Goal: Task Accomplishment & Management: Manage account settings

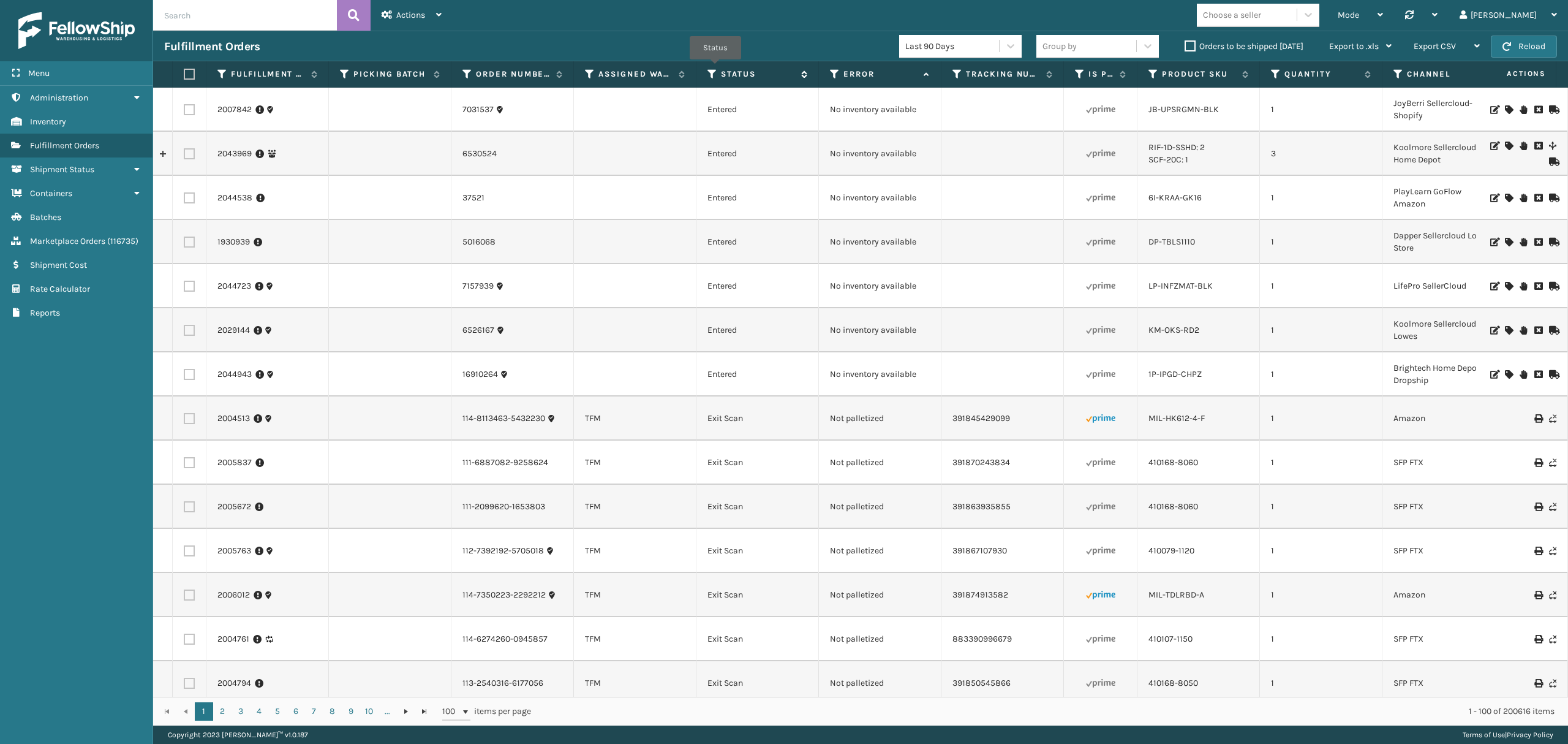
click at [715, 69] on icon at bounding box center [712, 74] width 9 height 11
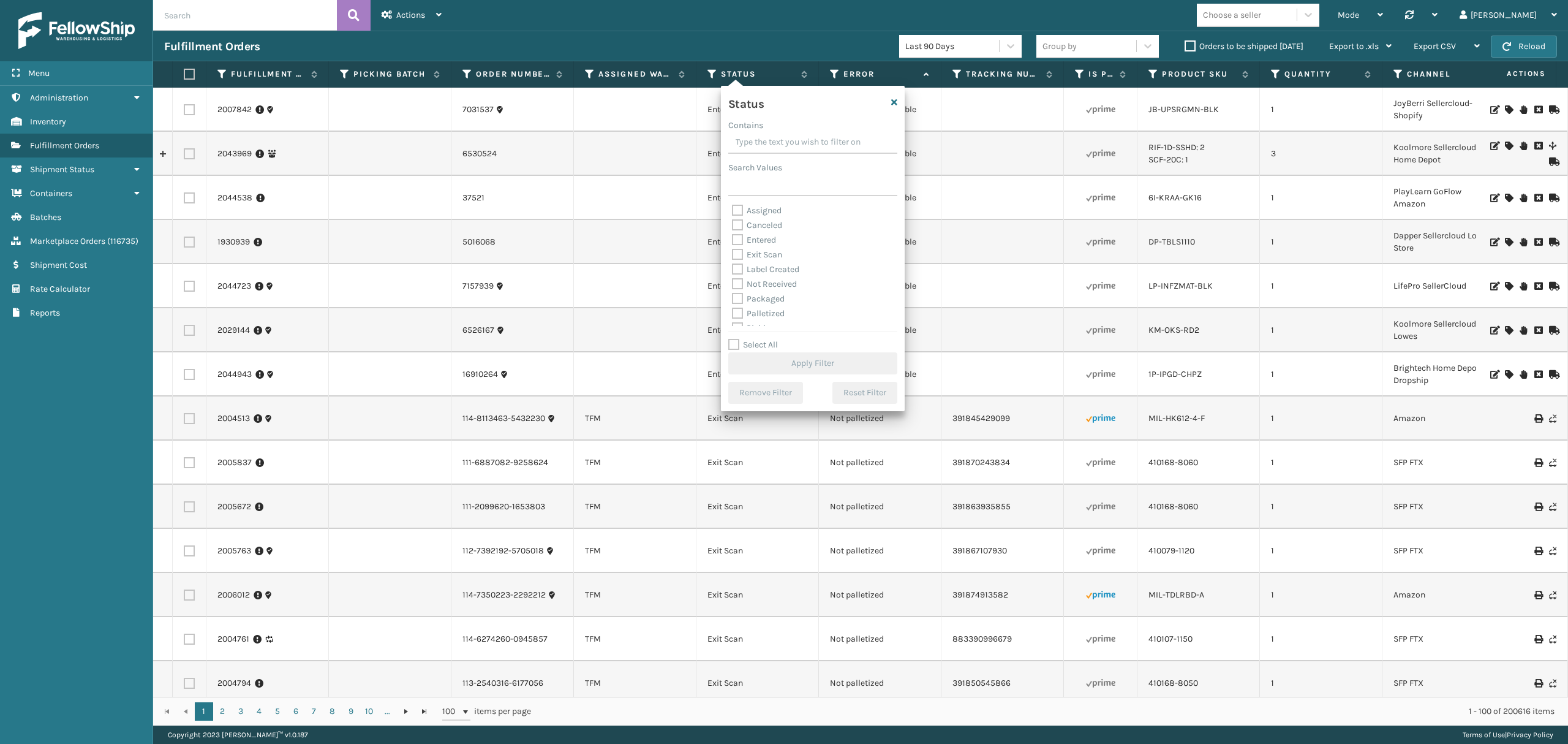
click at [752, 308] on label "Palletized" at bounding box center [757, 313] width 52 height 10
click at [732, 308] on input "Palletized" at bounding box center [732, 310] width 1 height 8
checkbox input "true"
click at [752, 349] on label "Select All" at bounding box center [753, 345] width 50 height 10
click at [752, 339] on input "Select All" at bounding box center [820, 337] width 184 height 1
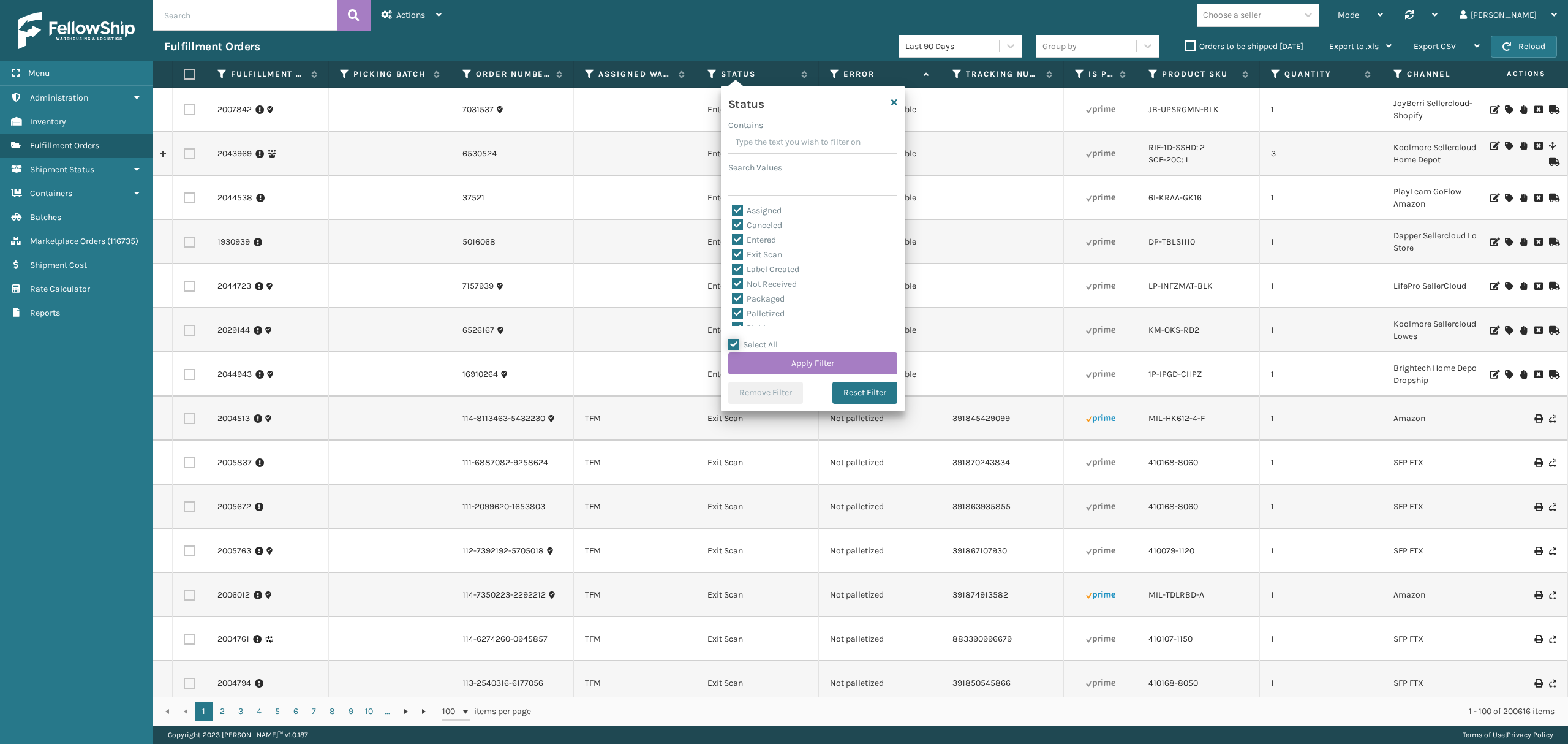
checkbox input "true"
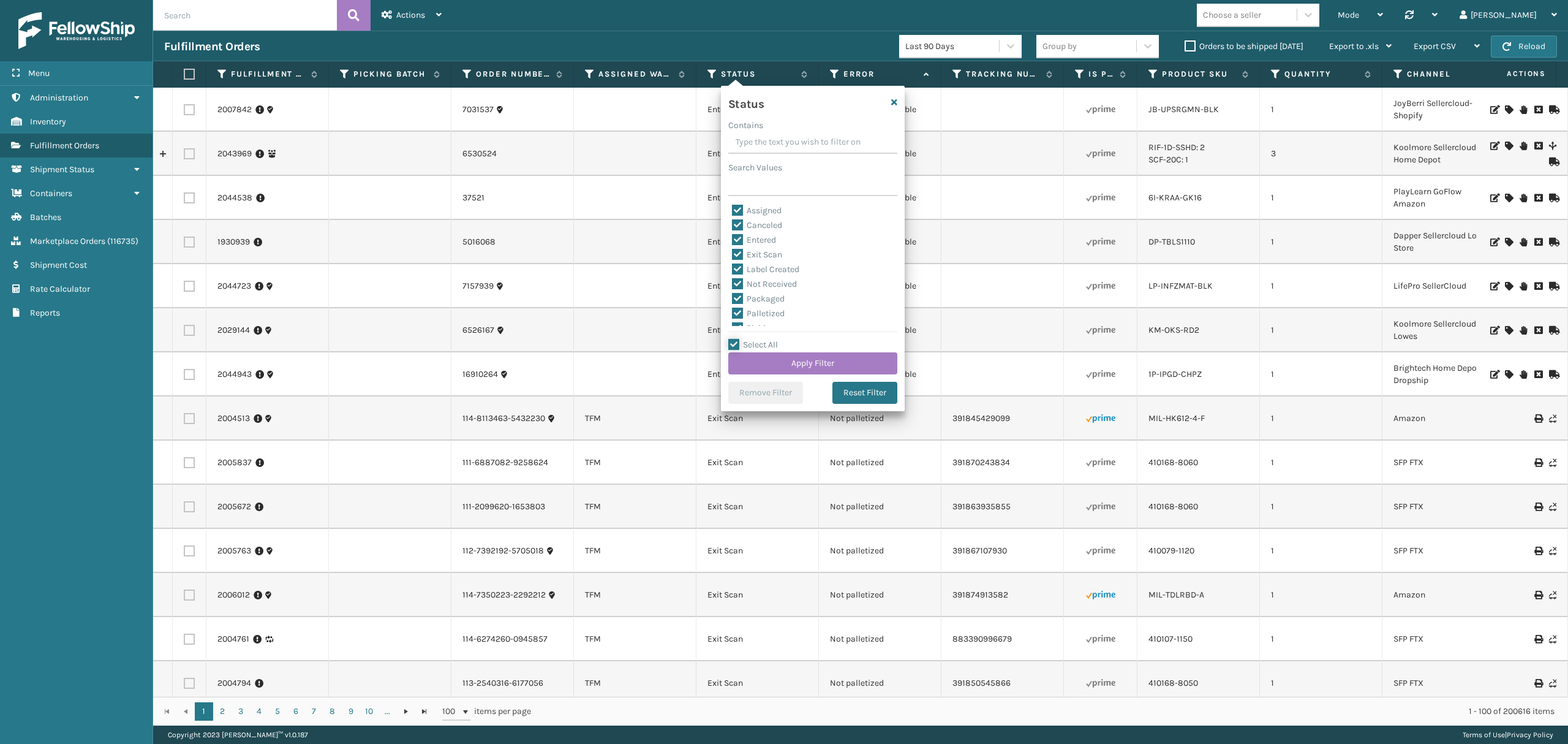
checkbox input "true"
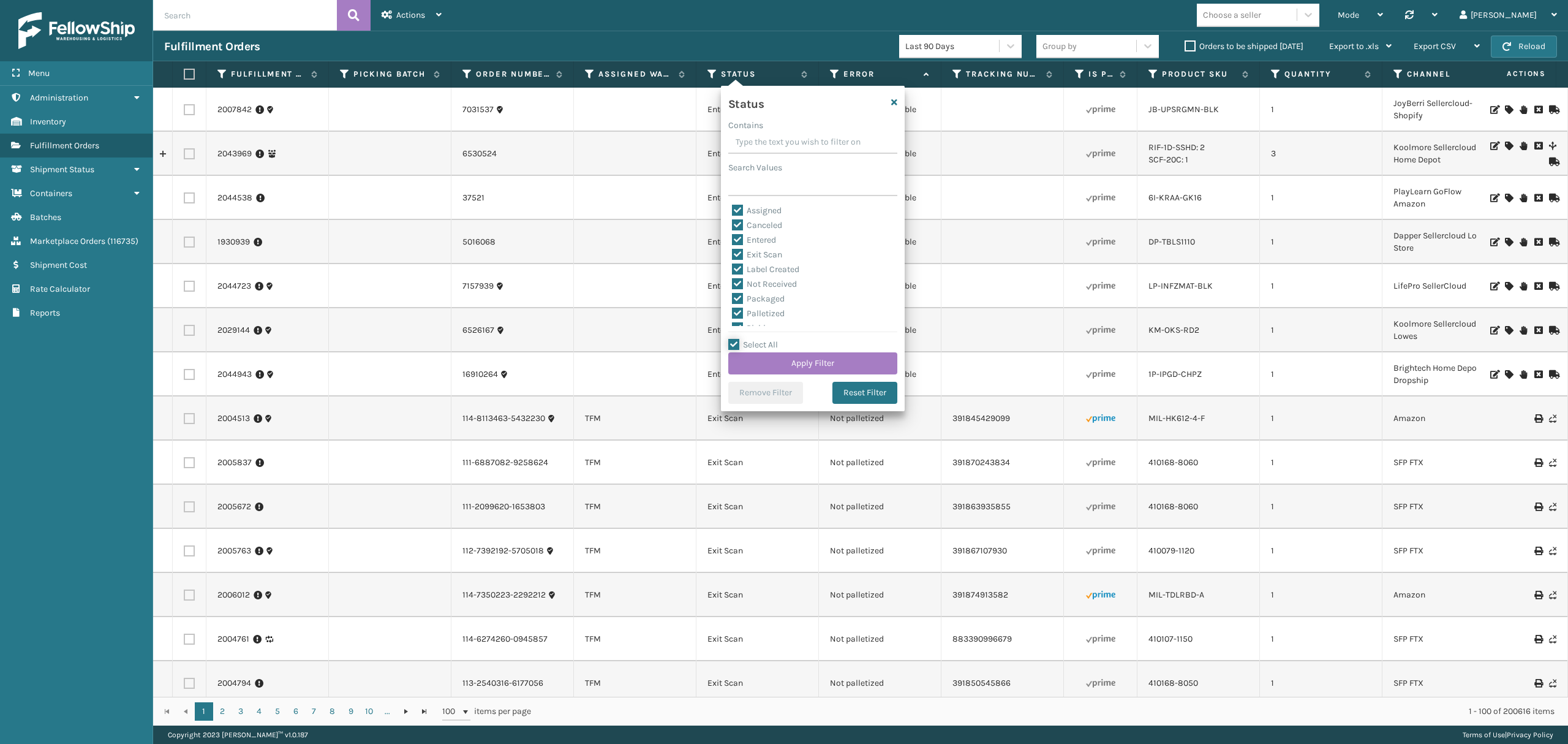
checkbox input "true"
click at [748, 344] on label "Select All" at bounding box center [753, 345] width 50 height 10
click at [748, 339] on input "Select All" at bounding box center [820, 337] width 184 height 1
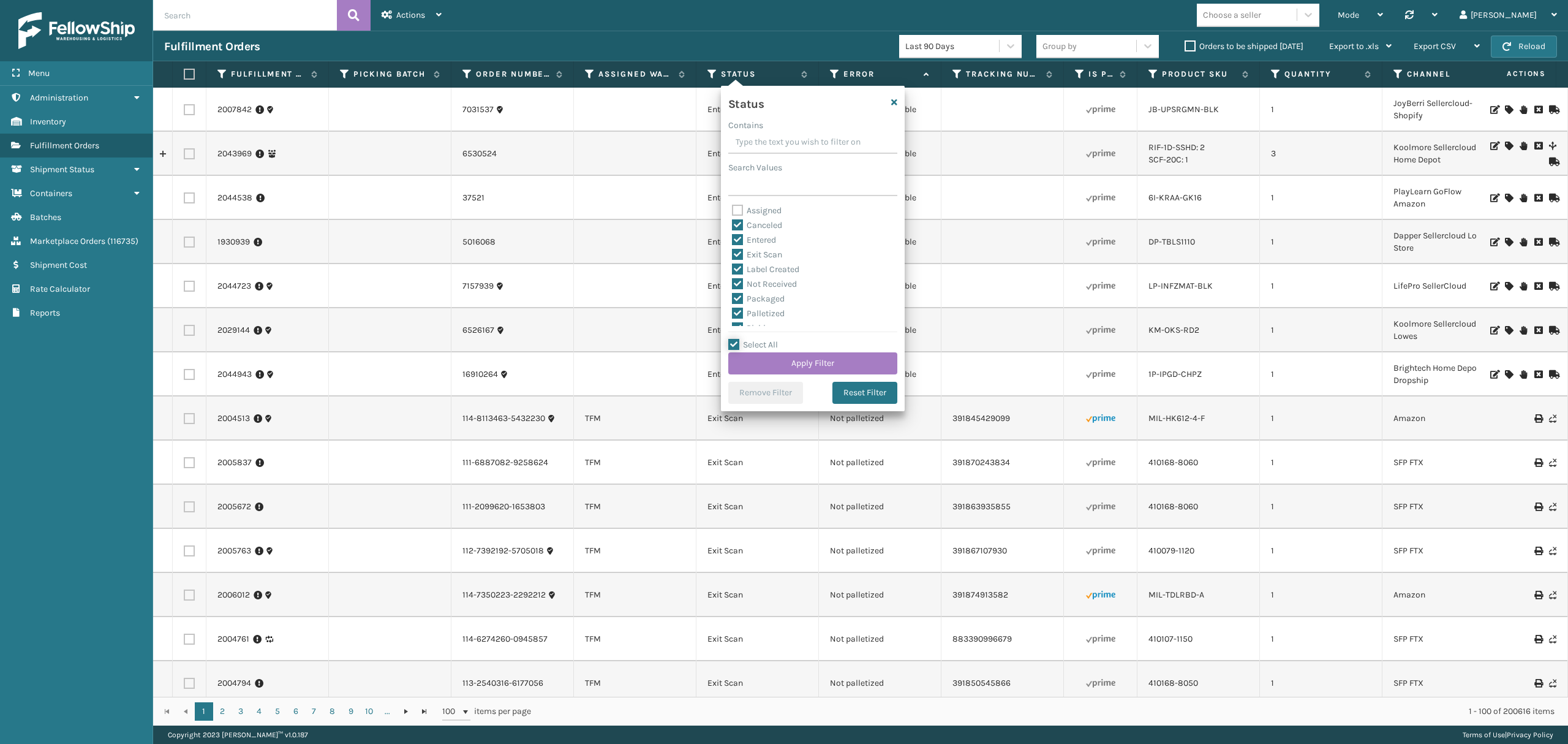
checkbox input "false"
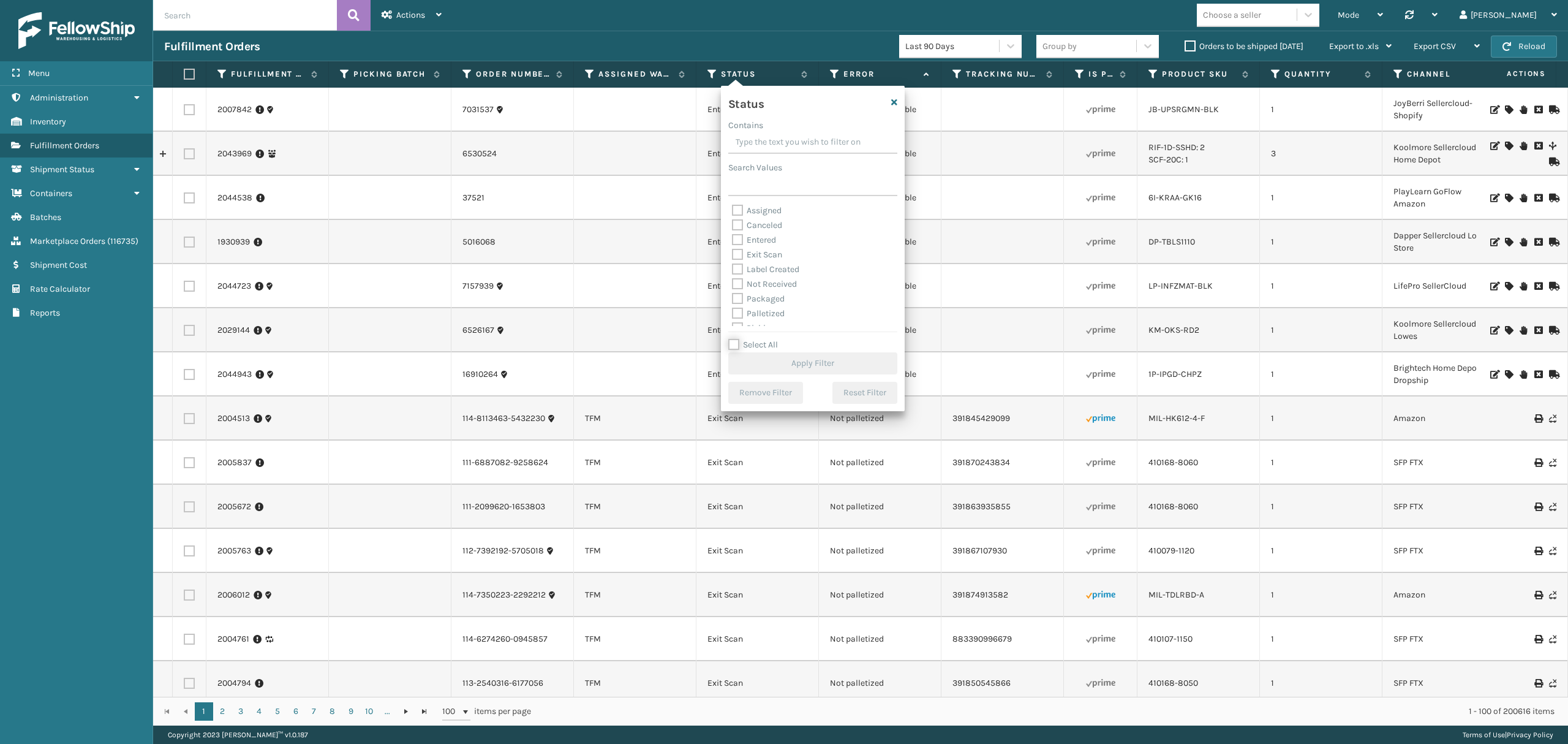
checkbox input "false"
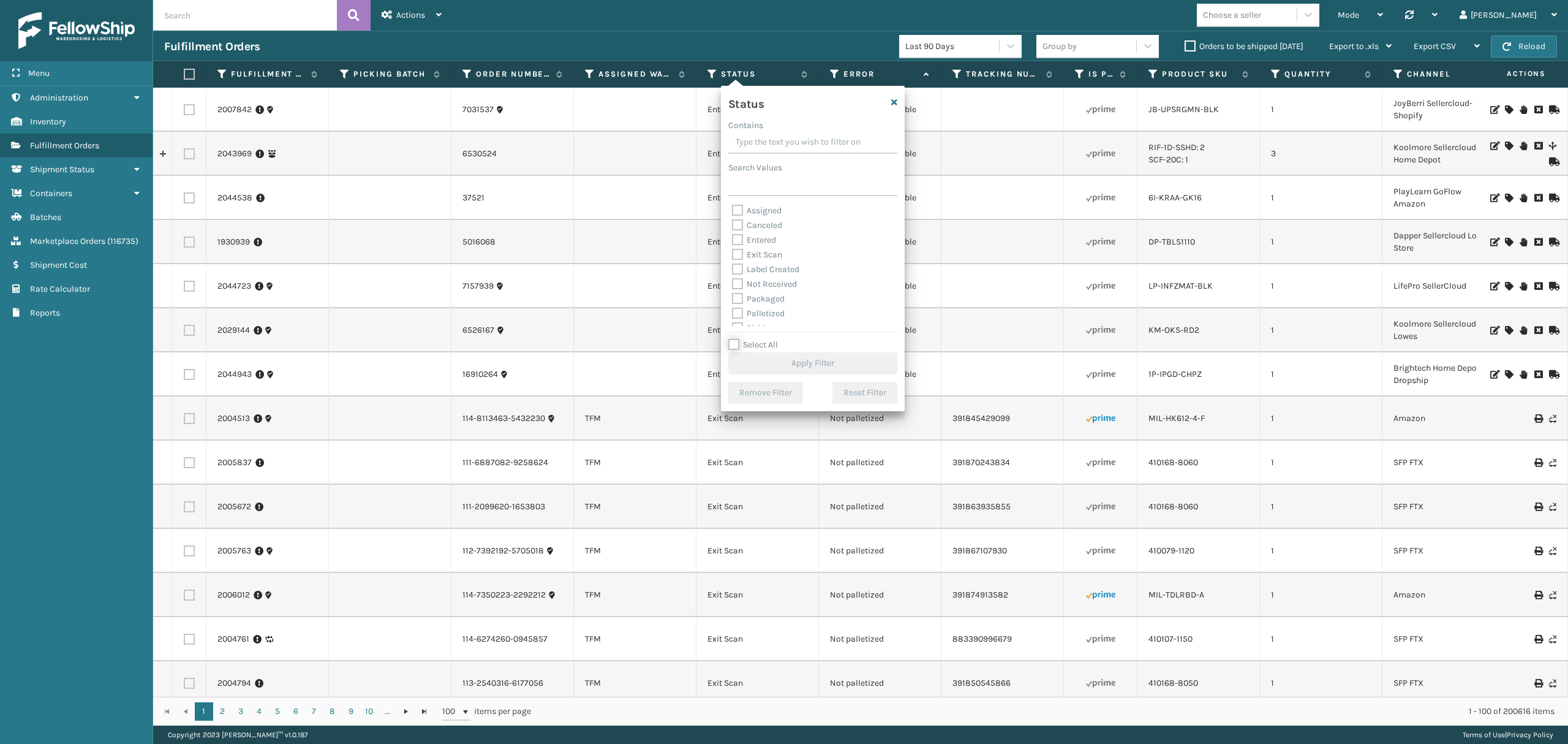
checkbox input "false"
click at [756, 308] on label "Palletized" at bounding box center [757, 313] width 52 height 10
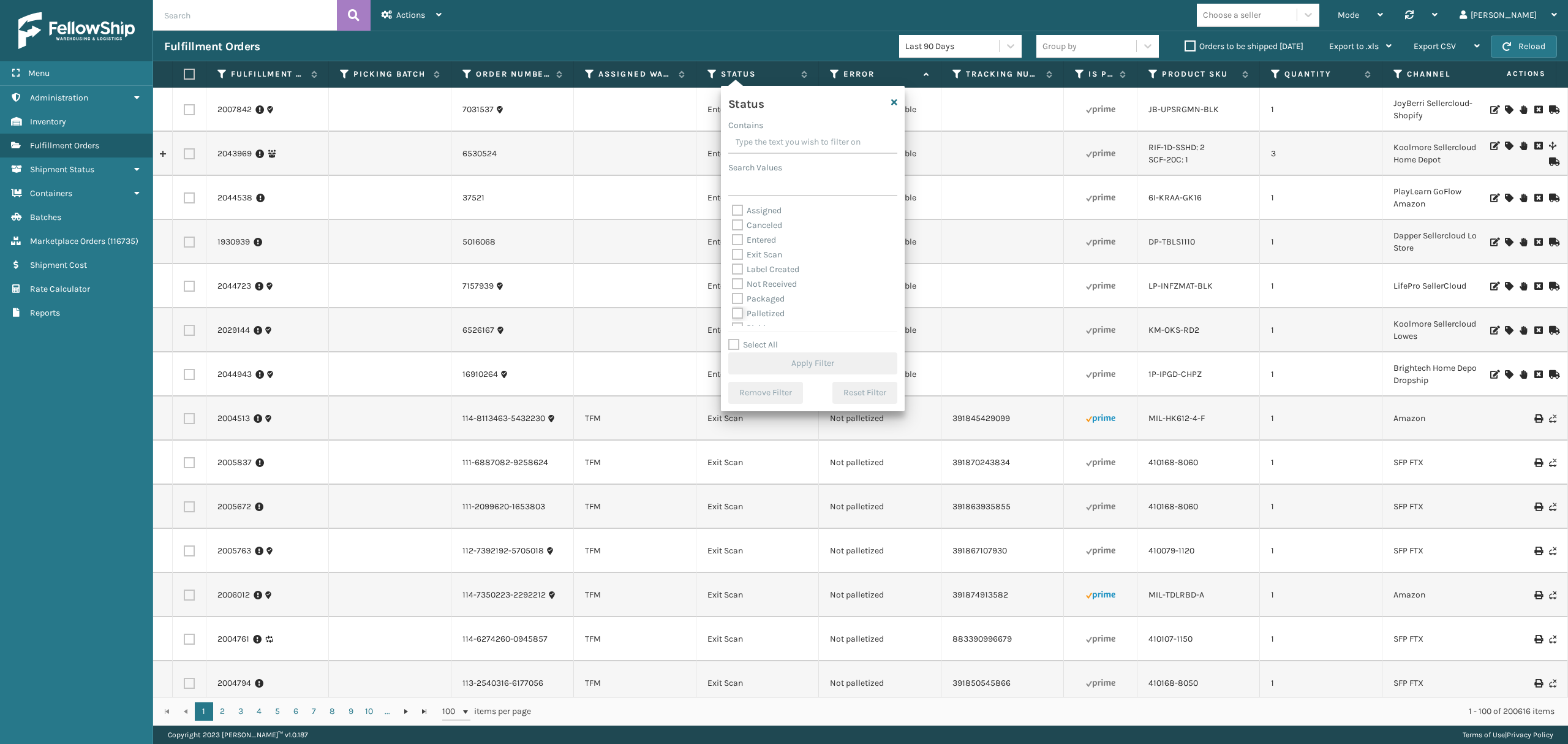
click at [732, 308] on input "Palletized" at bounding box center [732, 310] width 1 height 8
checkbox input "true"
click at [755, 369] on button "Apply Filter" at bounding box center [812, 364] width 169 height 22
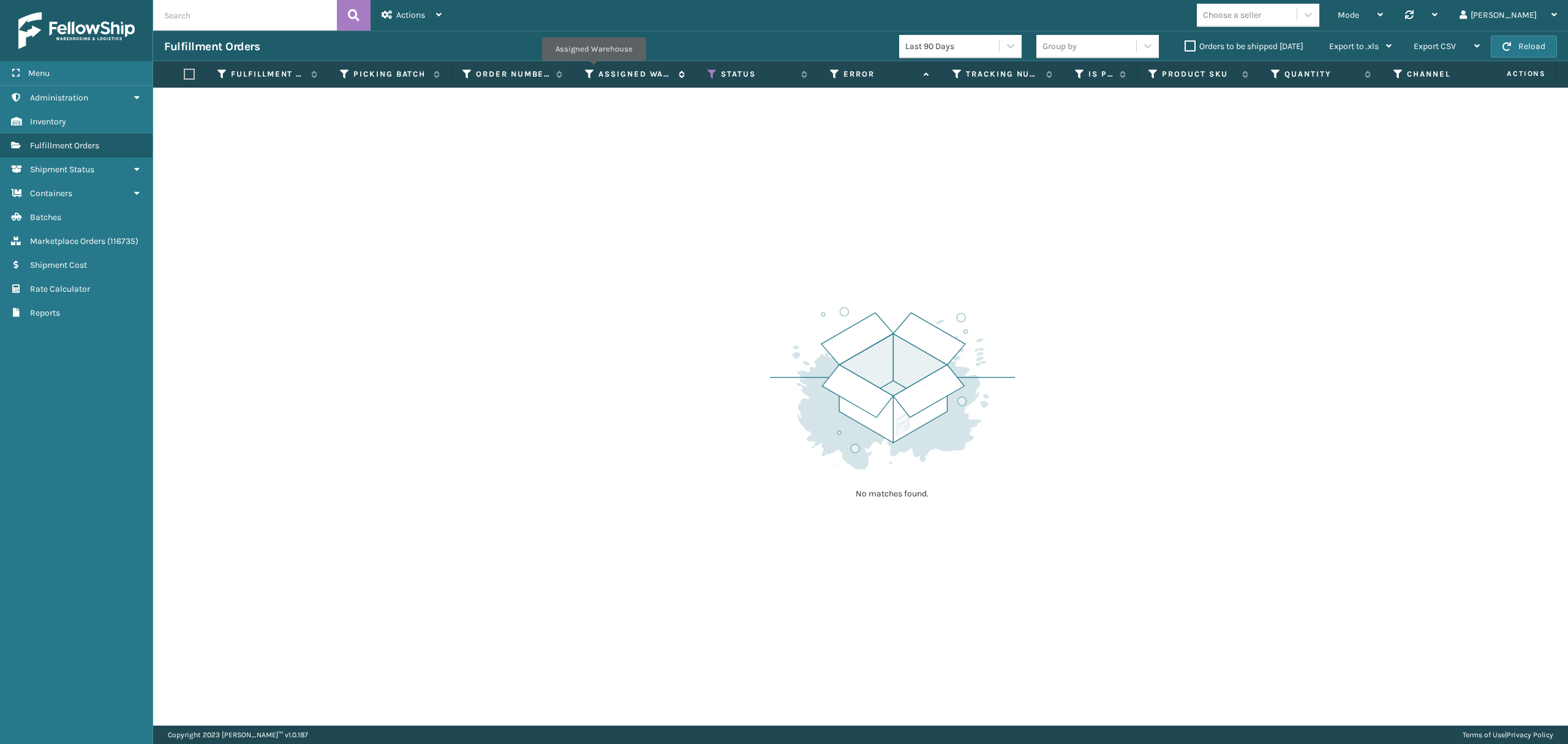
click at [593, 70] on icon at bounding box center [589, 74] width 9 height 11
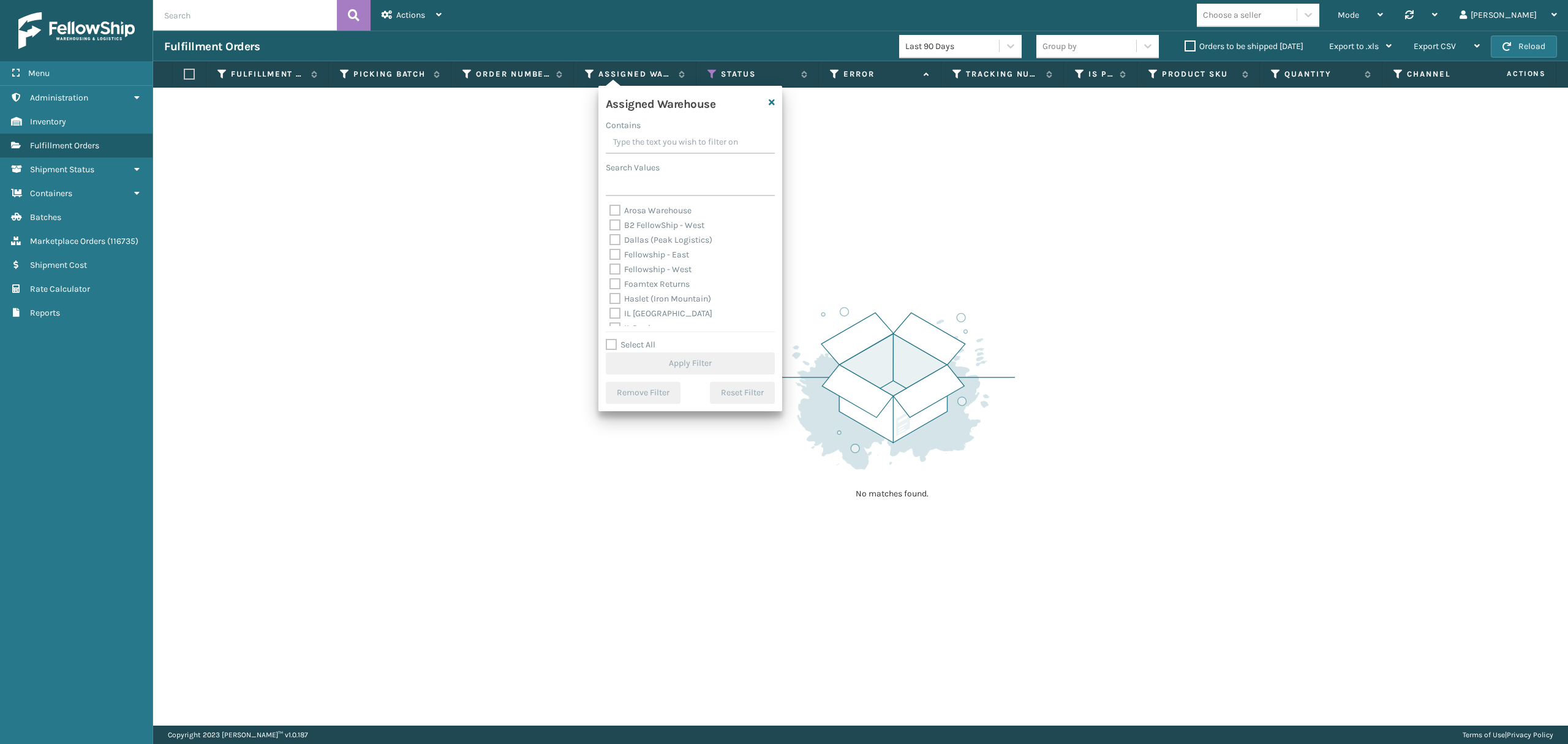
click at [649, 271] on label "Fellowship - West" at bounding box center [650, 269] width 82 height 10
click at [609, 270] on input "Fellowship - West" at bounding box center [609, 266] width 1 height 8
checkbox input "true"
click at [669, 360] on button "Apply Filter" at bounding box center [689, 364] width 169 height 22
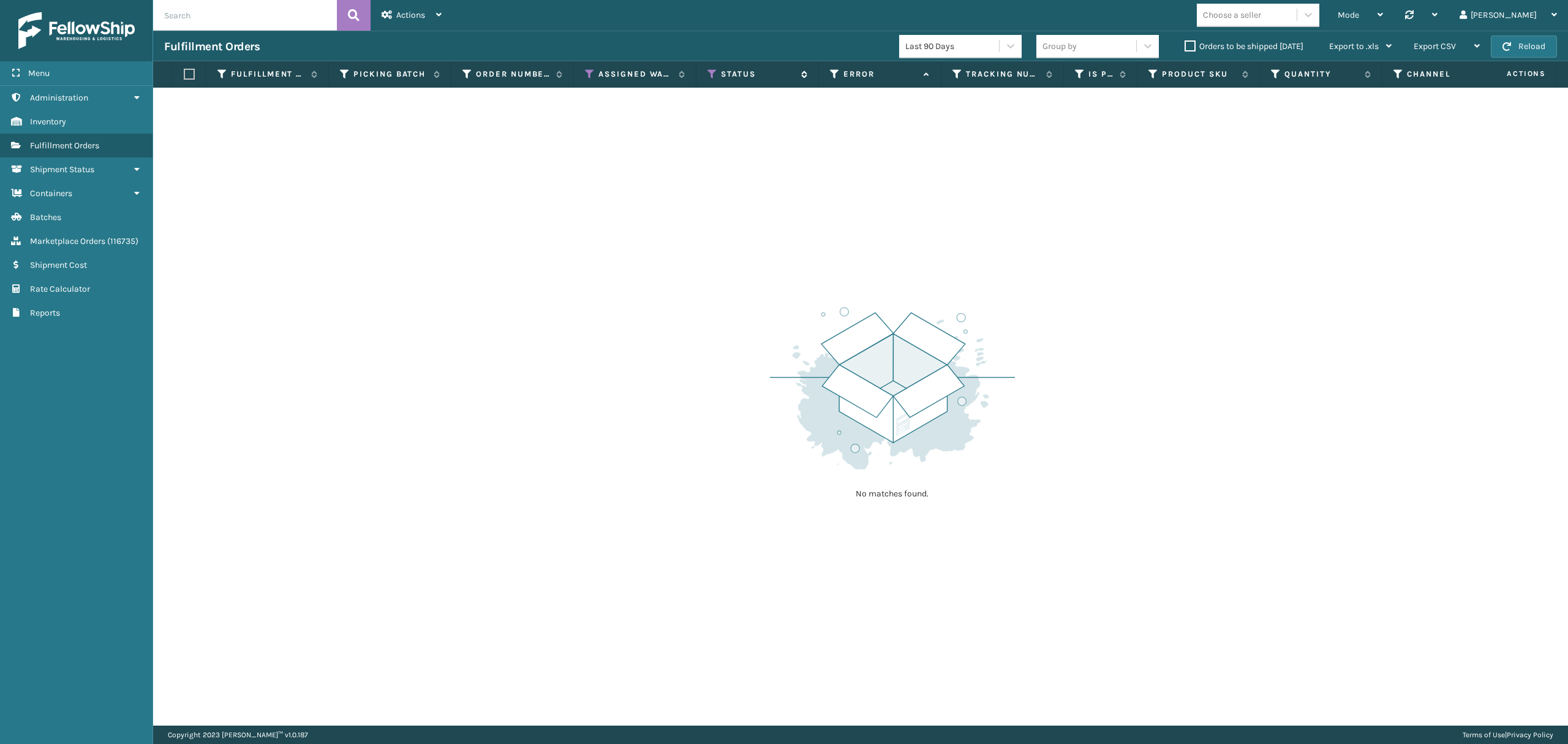
click at [709, 75] on icon at bounding box center [712, 74] width 9 height 11
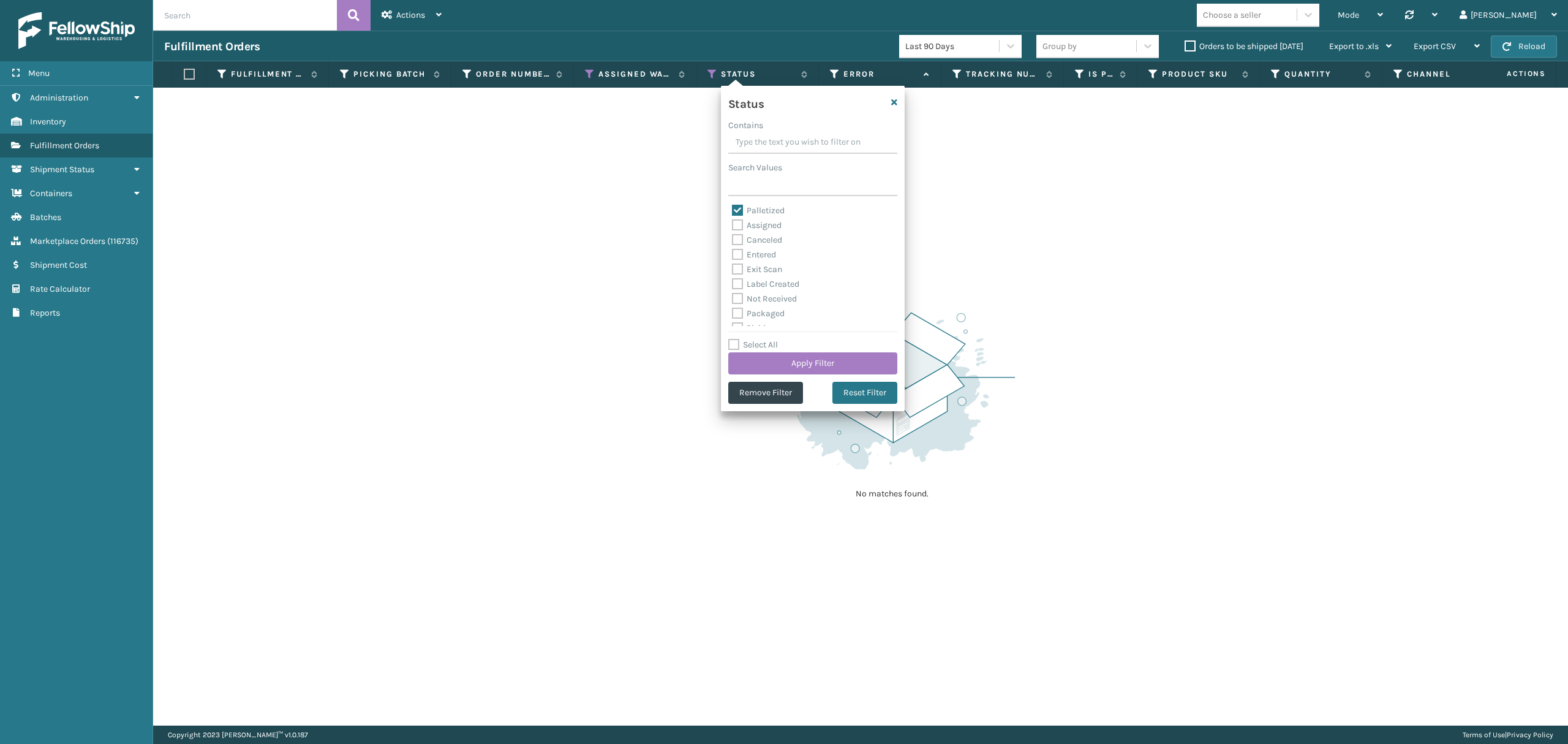
drag, startPoint x: 741, startPoint y: 208, endPoint x: 742, endPoint y: 225, distance: 17.0
click at [740, 214] on label "Palletized" at bounding box center [757, 211] width 52 height 10
click at [732, 212] on input "Palletized" at bounding box center [732, 206] width 1 height 8
checkbox input "false"
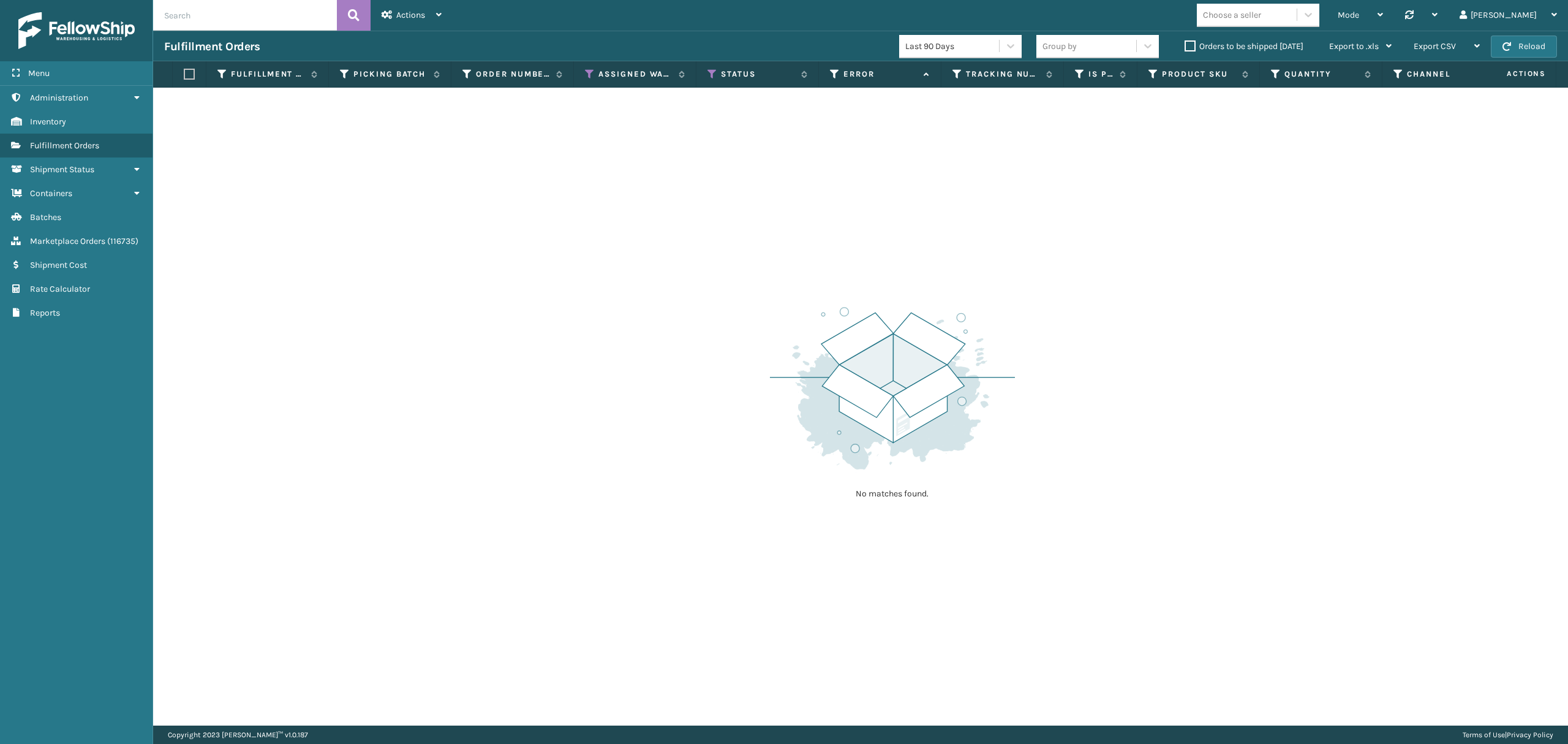
click at [1019, 194] on div "No matches found." at bounding box center [860, 407] width 1414 height 638
